Goal: Information Seeking & Learning: Learn about a topic

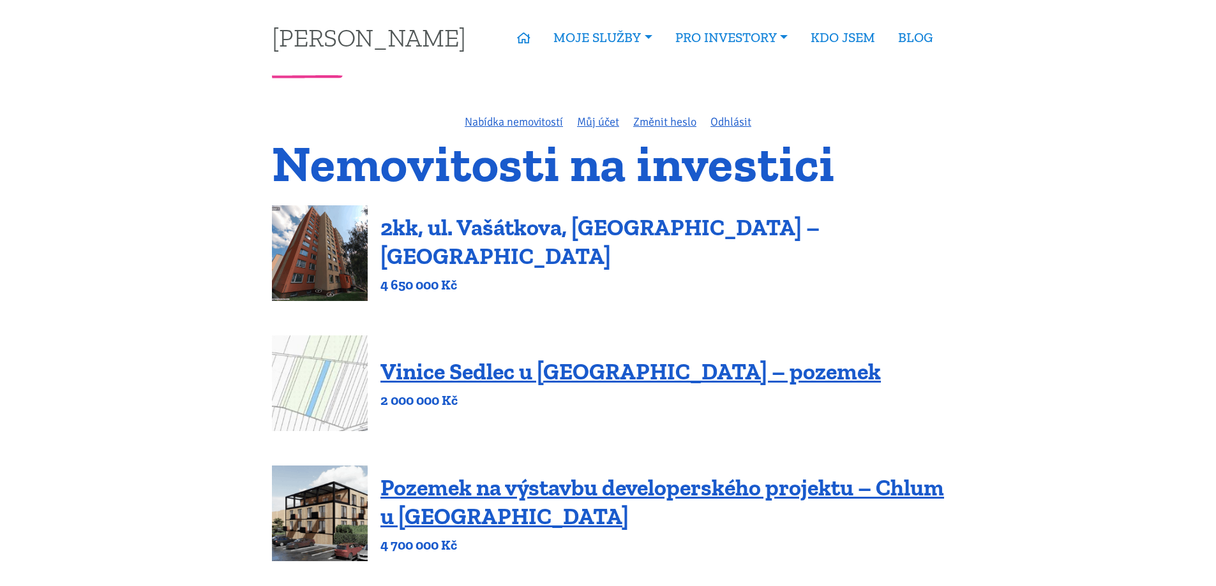
click at [533, 244] on link "2kk, ul. Vašátkova, [GEOGRAPHIC_DATA] – [GEOGRAPHIC_DATA]" at bounding box center [599, 242] width 439 height 56
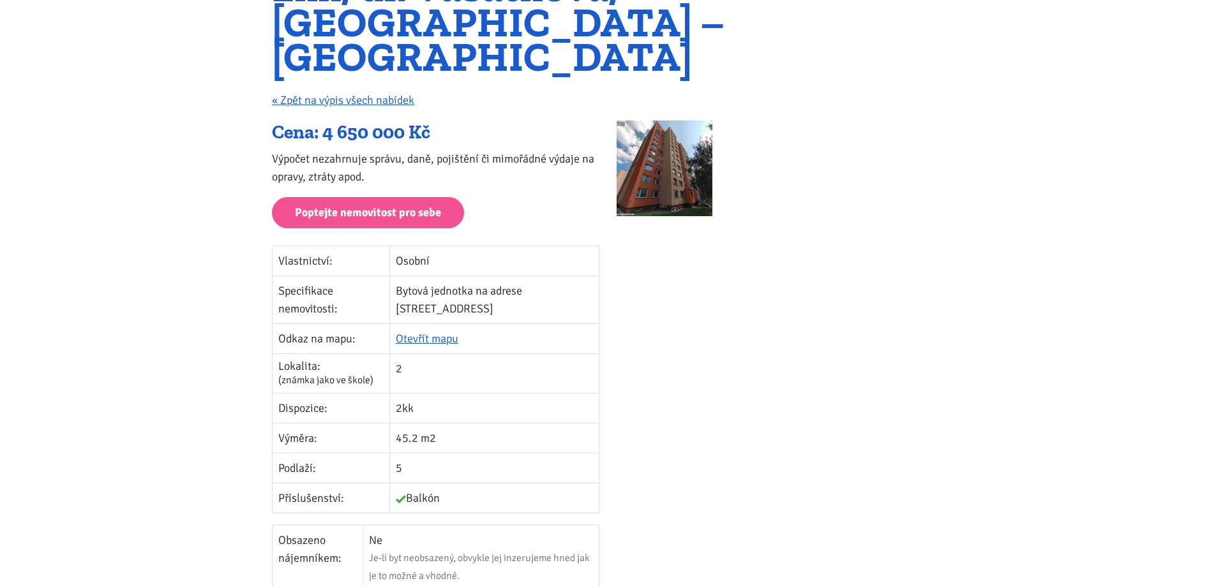
scroll to position [191, 0]
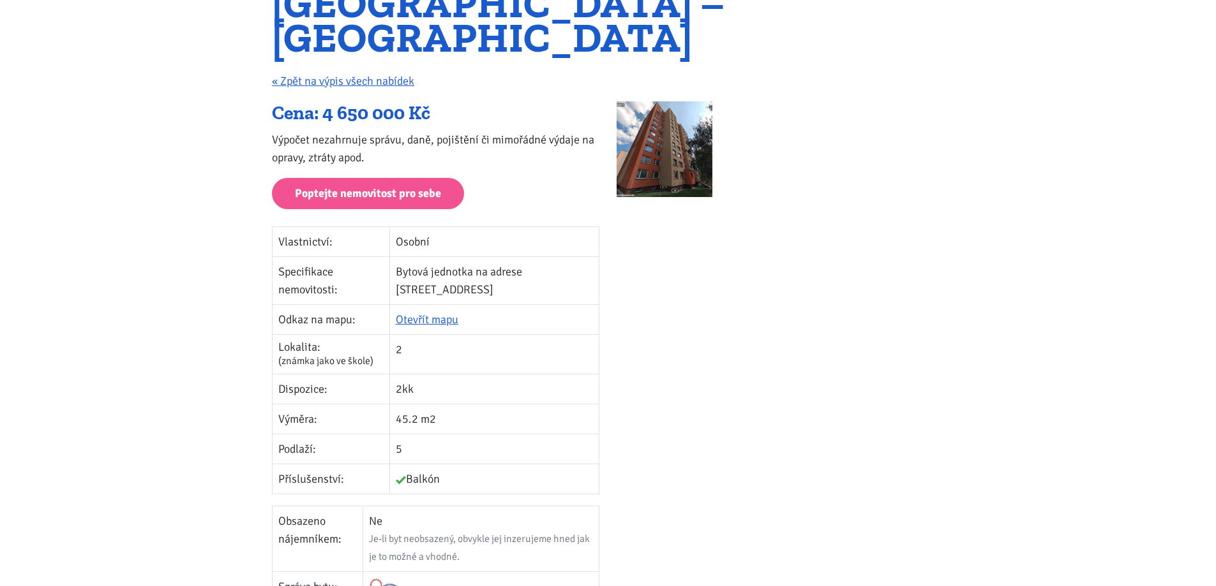
click at [677, 127] on img at bounding box center [664, 149] width 96 height 96
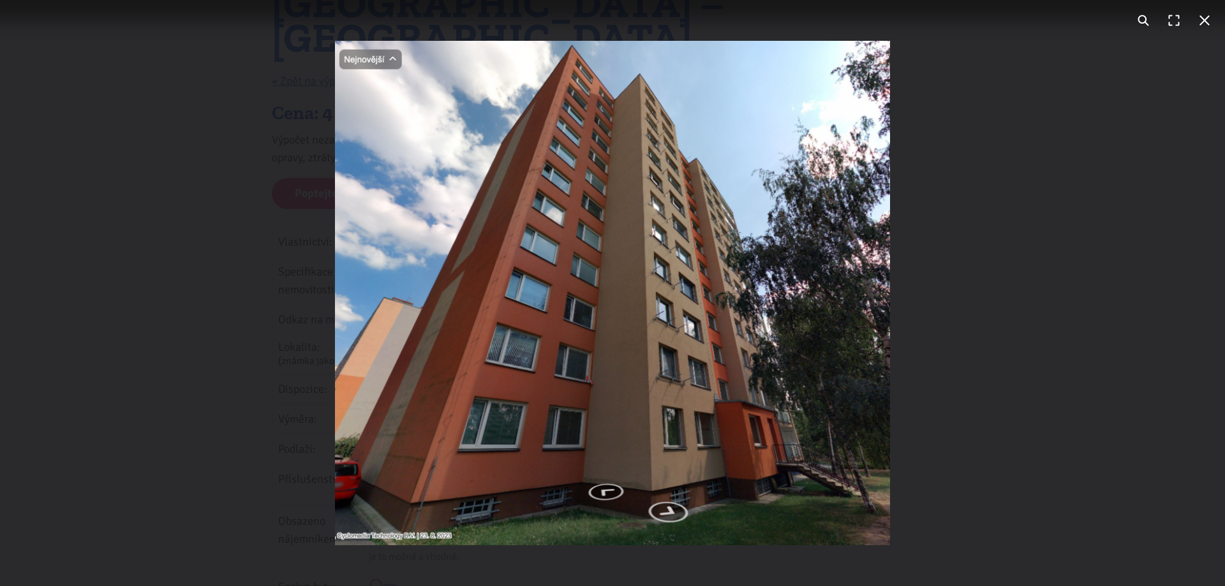
drag, startPoint x: 670, startPoint y: 526, endPoint x: 703, endPoint y: 520, distance: 33.2
click at [702, 520] on img "You can close this modal content with the ESC key" at bounding box center [612, 293] width 555 height 505
click at [1094, 265] on div "You can close this modal content with the ESC key" at bounding box center [612, 293] width 1225 height 586
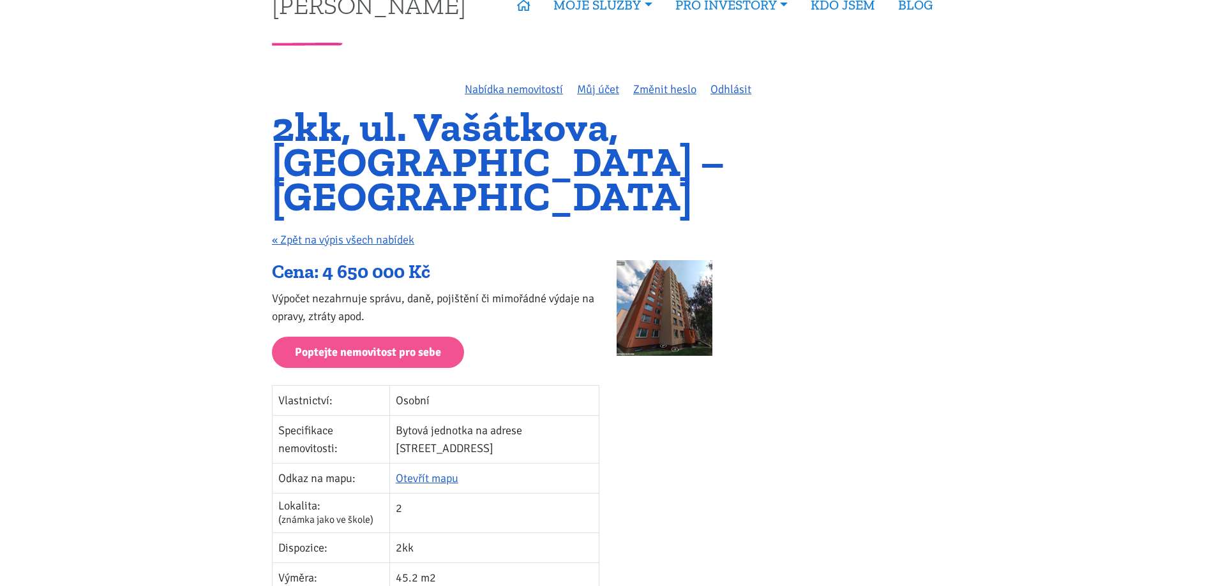
scroll to position [0, 0]
